Goal: Subscribe to service/newsletter

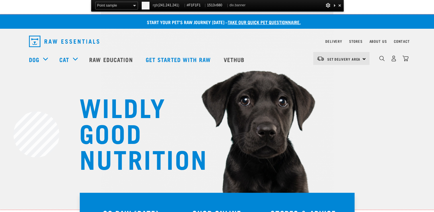
click at [13, 111] on div "WILDLY GOOD NUTRITION" at bounding box center [217, 111] width 434 height 195
click at [102, 20] on p "Start your pet’s raw journey [DATE] – take our quick pet questionnaire." at bounding box center [221, 22] width 434 height 7
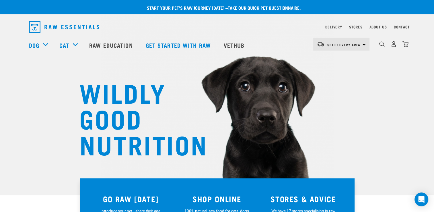
drag, startPoint x: 204, startPoint y: 144, endPoint x: 73, endPoint y: 90, distance: 141.3
click at [73, 90] on div "WILDLY GOOD NUTRITION" at bounding box center [217, 97] width 434 height 195
click at [83, 138] on h1 "WILDLY GOOD NUTRITION" at bounding box center [136, 117] width 115 height 77
click at [80, 87] on h1 "WILDLY GOOD NUTRITION" at bounding box center [136, 117] width 115 height 77
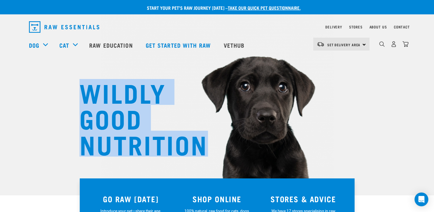
drag, startPoint x: 80, startPoint y: 87, endPoint x: 151, endPoint y: 140, distance: 88.9
click at [151, 140] on h1 "WILDLY GOOD NUTRITION" at bounding box center [136, 117] width 115 height 77
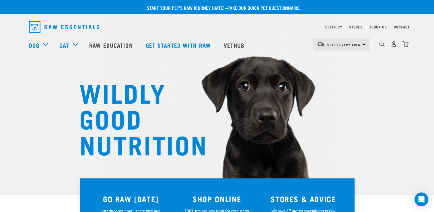
click at [40, 112] on div "WILDLY GOOD NUTRITION" at bounding box center [217, 97] width 434 height 195
click at [116, 67] on img at bounding box center [217, 81] width 233 height 214
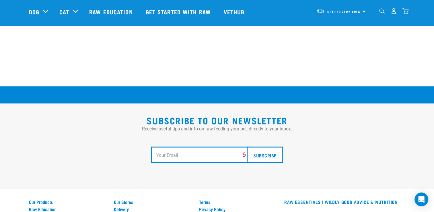
scroll to position [993, 0]
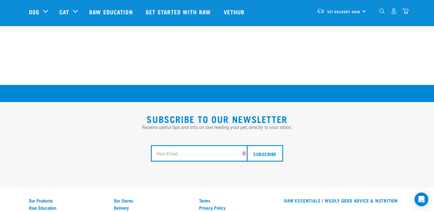
click at [338, 130] on div "Subscribe" at bounding box center [217, 152] width 376 height 45
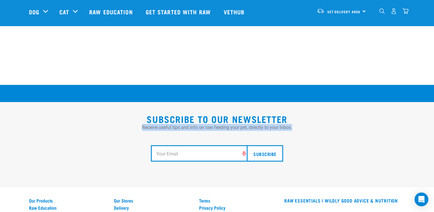
drag, startPoint x: 293, startPoint y: 109, endPoint x: 141, endPoint y: 111, distance: 151.7
click at [141, 124] on p "Receive useful tips and info on raw feeding your pet, directly to your inbox." at bounding box center [217, 127] width 376 height 7
drag, startPoint x: 141, startPoint y: 111, endPoint x: 173, endPoint y: 109, distance: 32.2
copy p "Receive useful tips and info on raw feeding your pet, directly to your inbox."
